Goal: Information Seeking & Learning: Learn about a topic

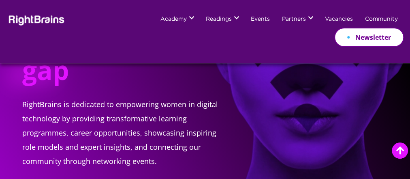
scroll to position [83, 0]
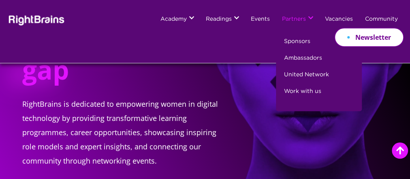
click at [288, 21] on link "Partners" at bounding box center [294, 19] width 24 height 6
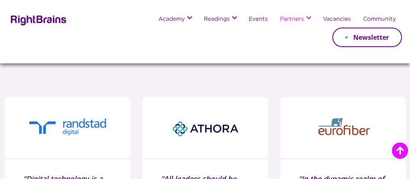
scroll to position [702, 0]
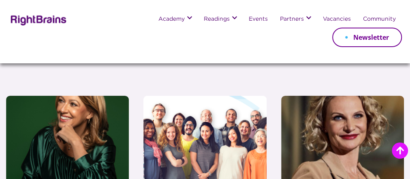
scroll to position [1404, 0]
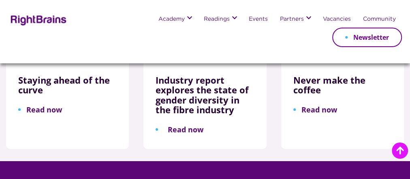
click at [185, 124] on link "Read now" at bounding box center [180, 129] width 48 height 10
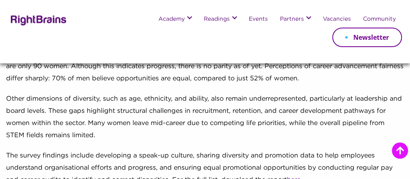
scroll to position [411, 0]
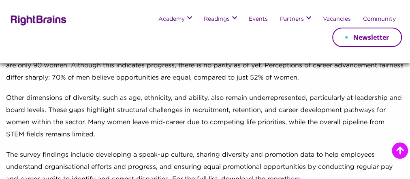
click at [254, 133] on p "Other dimensions of diversity, such as age, ethnicity, and ability, also remain…" at bounding box center [205, 120] width 398 height 57
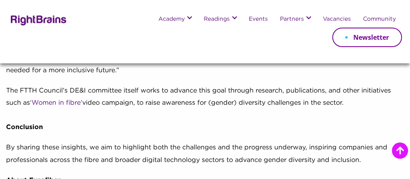
scroll to position [612, 0]
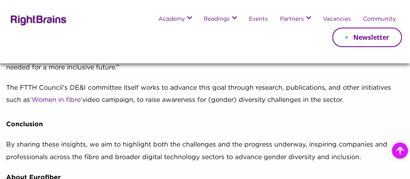
click at [259, 82] on p "Beyond individual company initiatives, collaboration and knowledge-sharing acro…" at bounding box center [205, 47] width 398 height 69
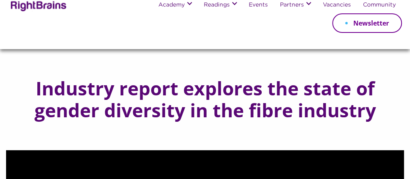
scroll to position [0, 0]
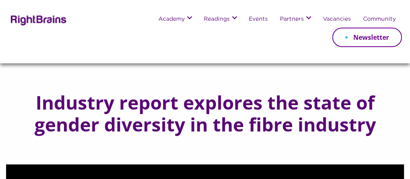
click at [37, 17] on img at bounding box center [37, 20] width 59 height 12
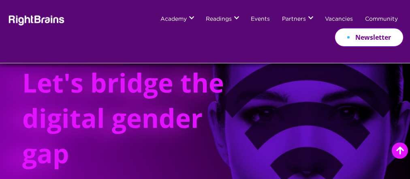
scroll to position [85, 0]
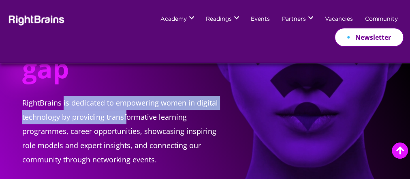
drag, startPoint x: 62, startPoint y: 94, endPoint x: 127, endPoint y: 107, distance: 65.7
click at [127, 107] on p "RightBrains is dedicated to empowering women in digital technology by providing…" at bounding box center [123, 139] width 203 height 87
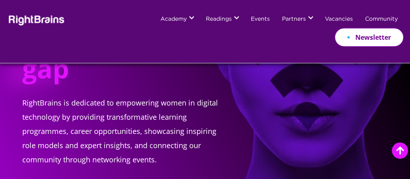
click at [83, 119] on p "RightBrains is dedicated to empowering women in digital technology by providing…" at bounding box center [123, 139] width 203 height 87
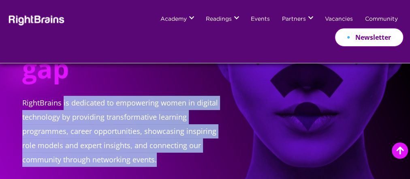
drag, startPoint x: 62, startPoint y: 92, endPoint x: 176, endPoint y: 154, distance: 130.0
click at [176, 154] on p "RightBrains is dedicated to empowering women in digital technology by providing…" at bounding box center [123, 139] width 203 height 87
copy p "is dedicated to empowering women in digital technology by providing transformat…"
